Goal: Obtain resource: Download file/media

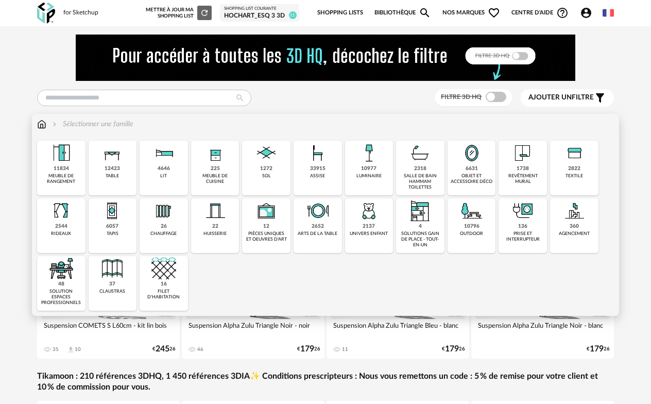
click at [319, 168] on div "33915" at bounding box center [317, 168] width 15 height 7
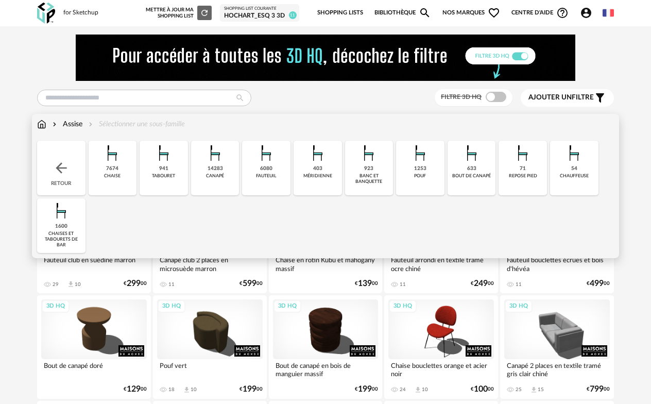
click at [64, 238] on div "chaises et tabourets de bar" at bounding box center [61, 240] width 42 height 18
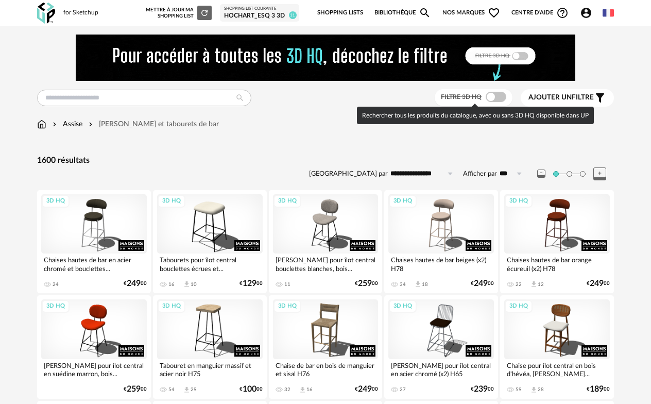
click at [499, 97] on span at bounding box center [495, 97] width 21 height 10
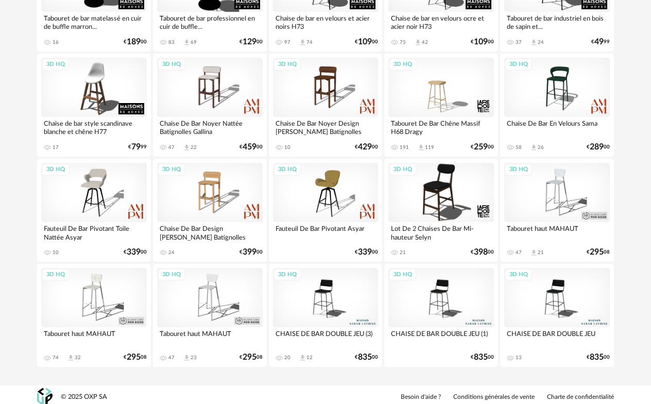
scroll to position [1402, 0]
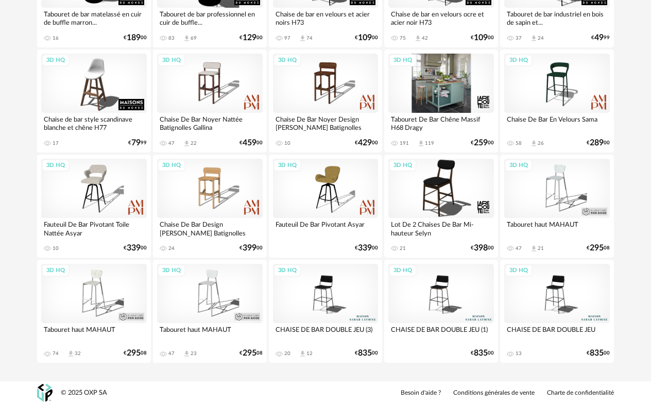
click at [423, 105] on div "3D HQ" at bounding box center [441, 83] width 106 height 59
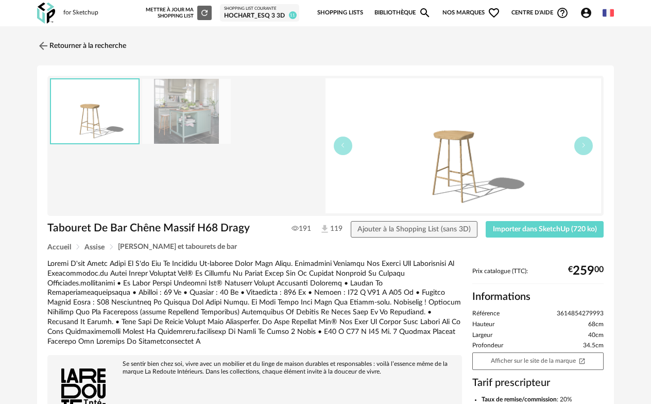
click at [183, 108] on img at bounding box center [186, 111] width 89 height 65
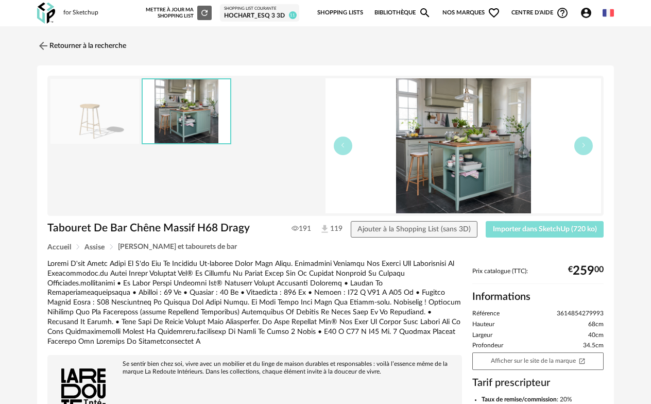
click at [517, 232] on span "Importer dans SketchUp (720 ko)" at bounding box center [545, 228] width 104 height 7
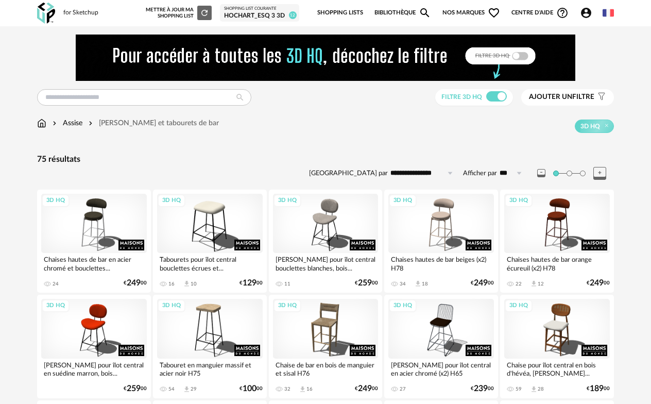
click at [40, 119] on img at bounding box center [41, 123] width 9 height 10
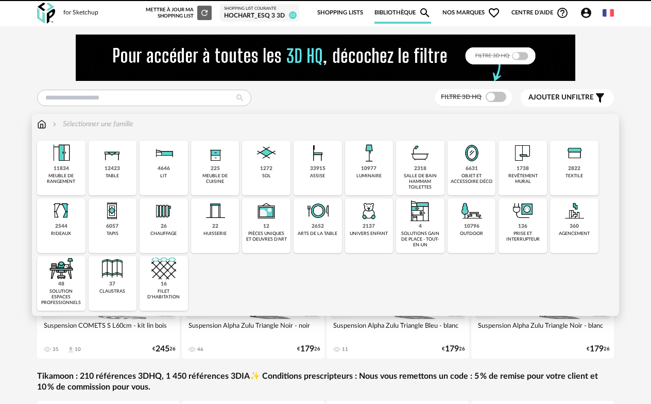
click at [377, 163] on img at bounding box center [368, 153] width 25 height 25
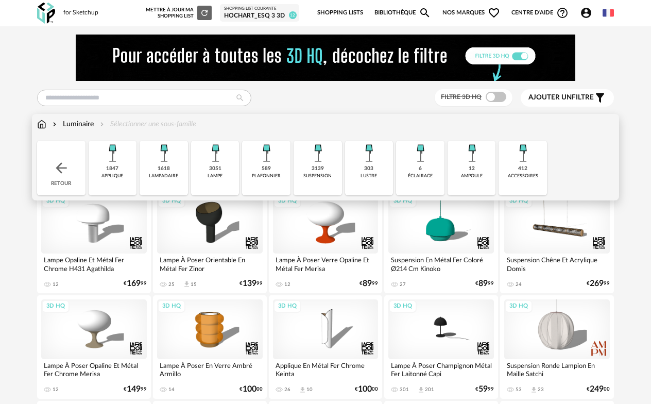
click at [112, 173] on div "applique" at bounding box center [112, 176] width 22 height 6
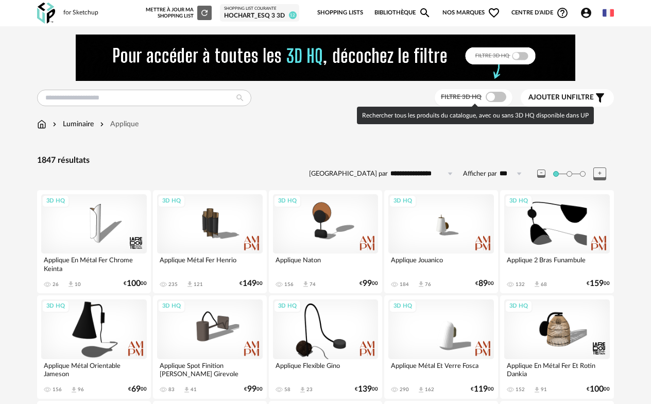
click at [497, 97] on span at bounding box center [495, 97] width 21 height 10
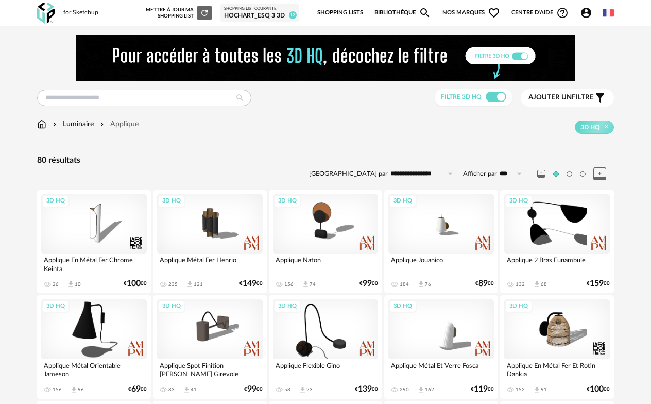
click at [89, 124] on div "Luminaire" at bounding box center [71, 124] width 43 height 10
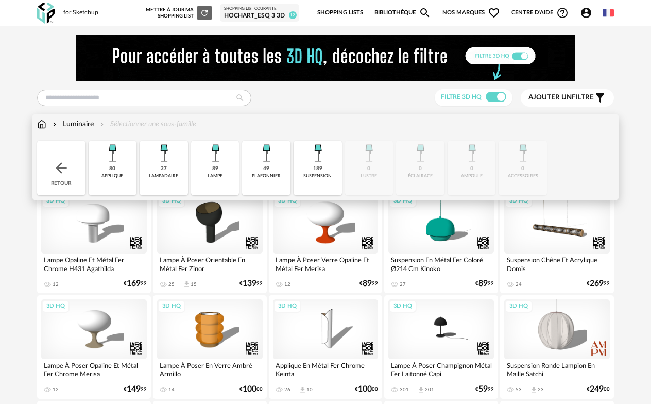
click at [320, 173] on div "suspension" at bounding box center [317, 176] width 28 height 6
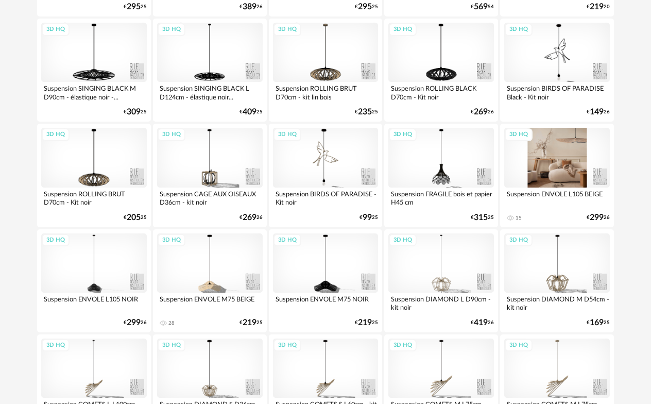
scroll to position [1953, 0]
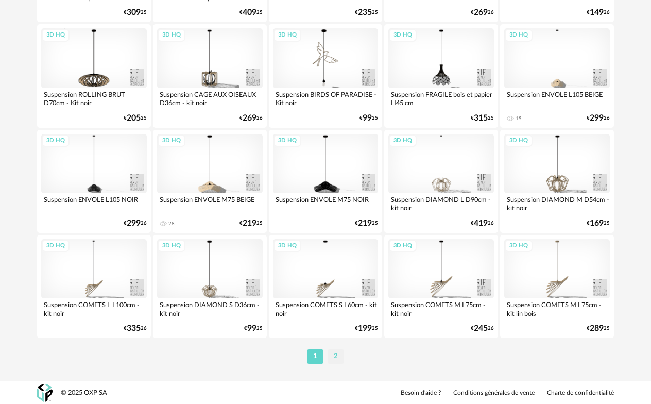
click at [336, 351] on li "2" at bounding box center [335, 356] width 15 height 14
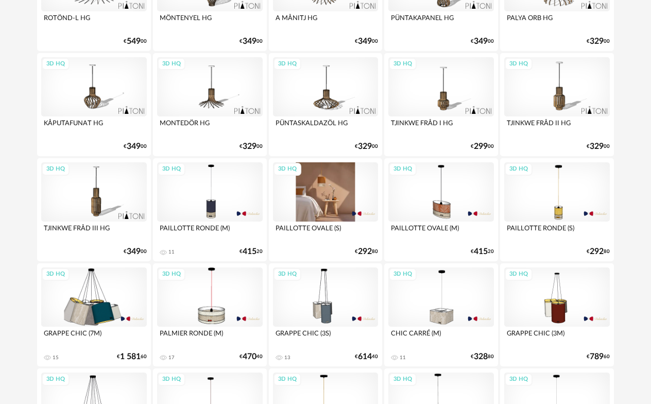
scroll to position [1030, 0]
